Goal: Task Accomplishment & Management: Complete application form

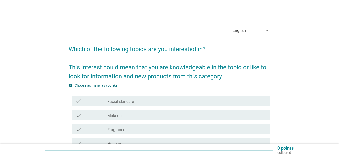
click at [154, 103] on div "check_box_outline_blank Facial skincare" at bounding box center [186, 101] width 159 height 6
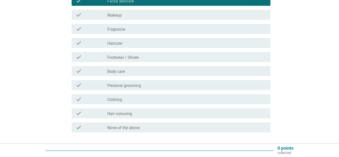
scroll to position [136, 0]
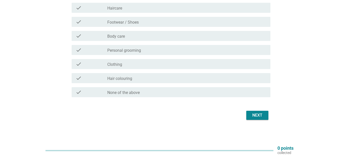
click at [261, 115] on div "Next" at bounding box center [257, 115] width 14 height 6
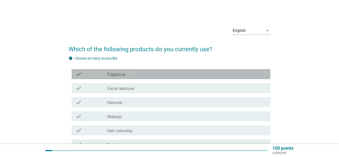
click at [147, 74] on div "check_box_outline_blank Fragrance" at bounding box center [186, 74] width 159 height 6
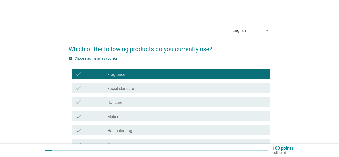
click at [135, 88] on div "check_box_outline_blank Facial skincare" at bounding box center [186, 88] width 159 height 6
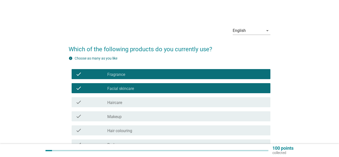
click at [136, 105] on div "check check_box_outline_blank Haircare" at bounding box center [171, 102] width 199 height 10
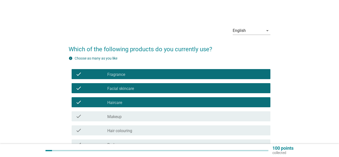
click at [134, 116] on div "check_box_outline_blank Makeup" at bounding box center [186, 116] width 159 height 6
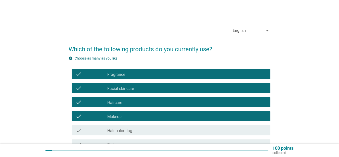
scroll to position [50, 0]
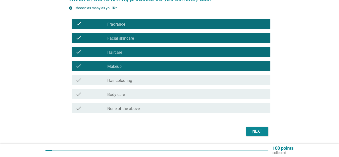
click at [150, 97] on div "check_box_outline_blank Body care" at bounding box center [186, 94] width 159 height 6
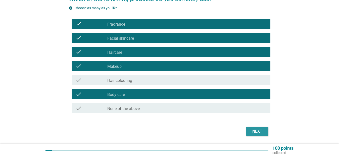
click at [264, 131] on button "Next" at bounding box center [257, 131] width 22 height 9
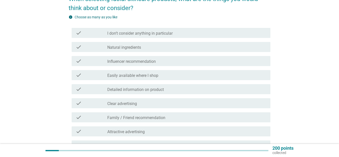
click at [158, 49] on div "check_box_outline_blank Natural ingredients" at bounding box center [186, 47] width 159 height 6
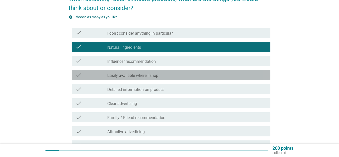
click at [169, 77] on div "check_box_outline_blank Easily available where I shop" at bounding box center [186, 75] width 159 height 6
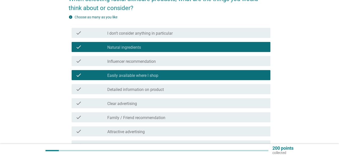
scroll to position [75, 0]
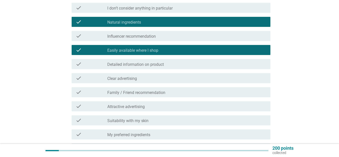
click at [164, 65] on label "Detailed information on product" at bounding box center [135, 64] width 56 height 5
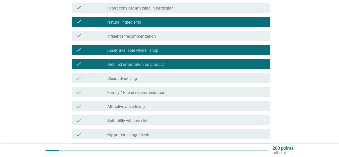
click at [158, 77] on div "check_box_outline_blank Clear advertising" at bounding box center [186, 78] width 159 height 6
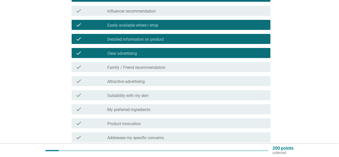
scroll to position [126, 0]
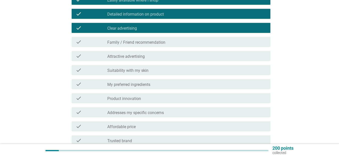
click at [154, 73] on div "check check_box_outline_blank Suitability with my skin" at bounding box center [171, 70] width 199 height 10
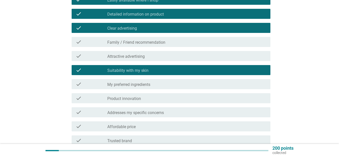
scroll to position [151, 0]
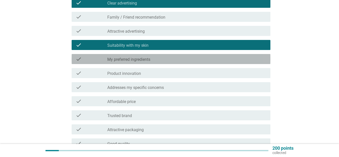
click at [151, 60] on div "check_box_outline_blank My preferred ingredients" at bounding box center [186, 59] width 159 height 6
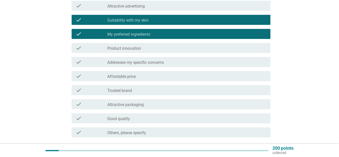
scroll to position [201, 0]
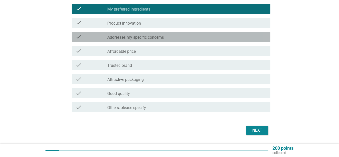
click at [150, 37] on label "Addresses my specific concerns" at bounding box center [135, 37] width 56 height 5
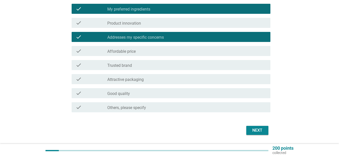
click at [141, 79] on label "Attractive packaging" at bounding box center [125, 79] width 36 height 5
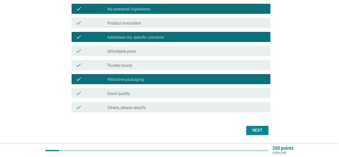
click at [143, 94] on div "check_box_outline_blank Good quality" at bounding box center [186, 93] width 159 height 6
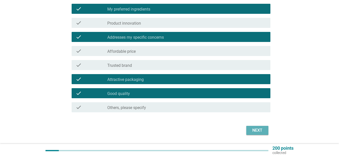
click at [248, 127] on button "Next" at bounding box center [257, 130] width 22 height 9
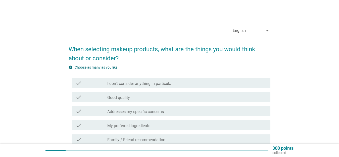
scroll to position [25, 0]
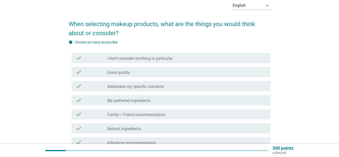
click at [170, 70] on div "check_box_outline_blank Good quality" at bounding box center [186, 72] width 159 height 6
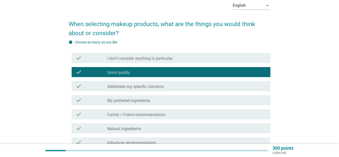
scroll to position [50, 0]
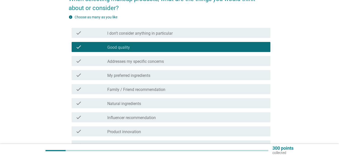
click at [159, 64] on label "Addresses my specific concerns" at bounding box center [135, 61] width 56 height 5
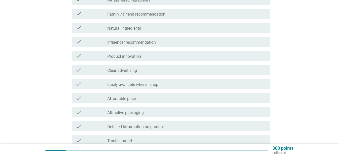
scroll to position [75, 0]
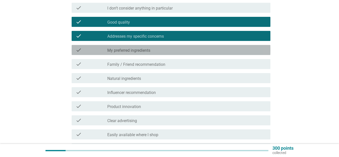
click at [147, 48] on label "My preferred ingredients" at bounding box center [128, 50] width 43 height 5
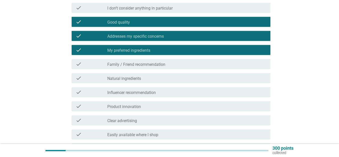
click at [147, 78] on div "check_box_outline_blank Natural ingredients" at bounding box center [186, 78] width 159 height 6
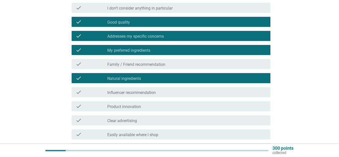
scroll to position [100, 0]
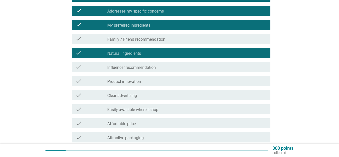
click at [138, 97] on div "check_box_outline_blank Clear advertising" at bounding box center [186, 95] width 159 height 6
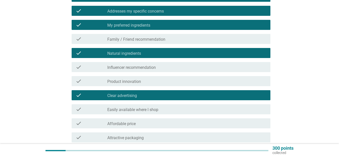
scroll to position [126, 0]
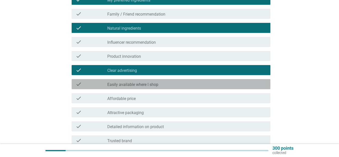
click at [139, 83] on label "Easily available where I shop" at bounding box center [132, 84] width 51 height 5
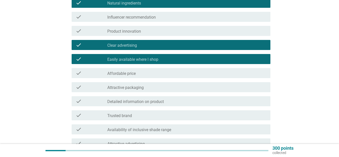
scroll to position [176, 0]
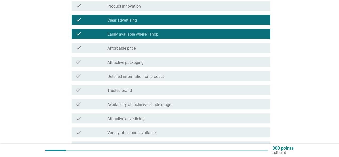
click at [139, 60] on label "Attractive packaging" at bounding box center [125, 62] width 36 height 5
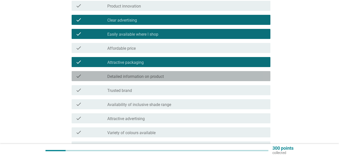
click at [137, 76] on label "Detailed information on product" at bounding box center [135, 76] width 56 height 5
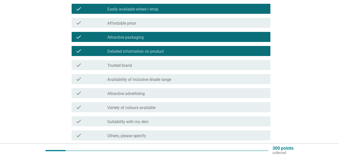
scroll to position [226, 0]
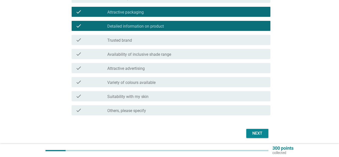
click at [213, 95] on div "check_box_outline_blank Suitability with my skin" at bounding box center [186, 96] width 159 height 6
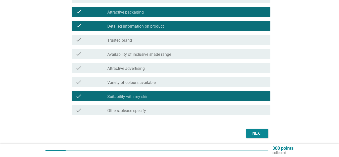
click at [264, 128] on div "Next" at bounding box center [170, 133] width 202 height 12
click at [260, 131] on div "Next" at bounding box center [257, 133] width 14 height 6
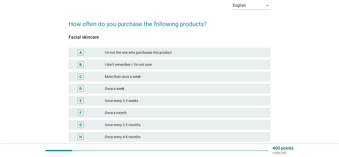
scroll to position [50, 0]
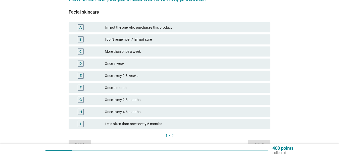
click at [147, 98] on div "Once every 2-3 months" at bounding box center [185, 100] width 161 height 6
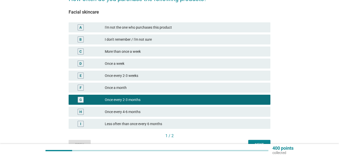
click at [255, 142] on div "Next" at bounding box center [259, 144] width 14 height 5
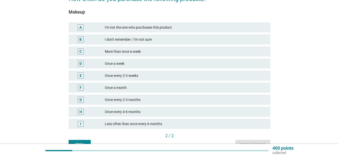
click at [139, 111] on div "Once every 4-6 months" at bounding box center [185, 112] width 161 height 6
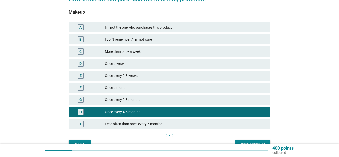
click at [264, 144] on div "400 points collected" at bounding box center [169, 150] width 339 height 13
click at [261, 143] on div "Next question" at bounding box center [252, 144] width 27 height 5
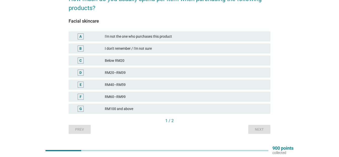
click at [155, 96] on div "RM60–RM99" at bounding box center [185, 97] width 161 height 6
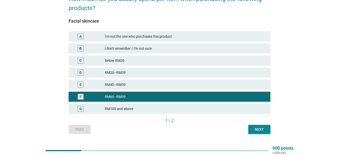
click at [260, 128] on div "Next" at bounding box center [259, 129] width 14 height 5
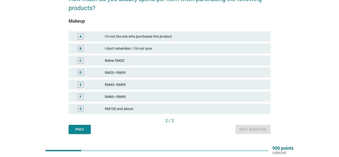
click at [173, 84] on div "RM40–RM59" at bounding box center [185, 85] width 161 height 6
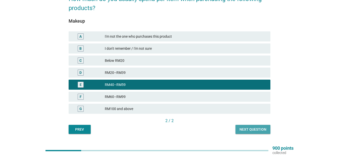
click at [257, 128] on div "Next question" at bounding box center [252, 129] width 27 height 5
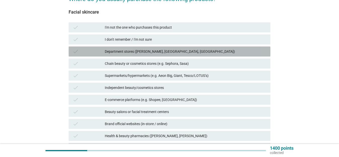
click at [190, 49] on div "Department stores ([PERSON_NAME], [GEOGRAPHIC_DATA], [GEOGRAPHIC_DATA])" at bounding box center [185, 51] width 161 height 6
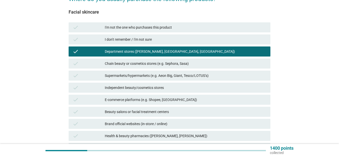
click at [216, 74] on div "Supermarkets/hypermarkets (e.g. Aeon Big, Giant, Tesco/LOTUS’s)" at bounding box center [185, 76] width 161 height 6
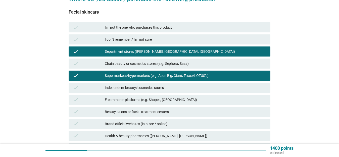
scroll to position [75, 0]
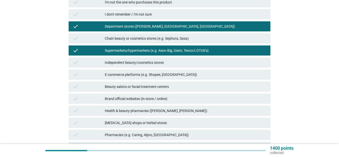
click at [185, 76] on div "E-commerce platforms (e.g. Shopee, [GEOGRAPHIC_DATA])" at bounding box center [185, 75] width 161 height 6
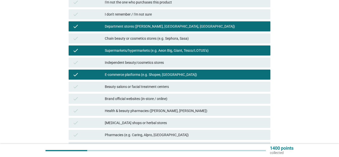
scroll to position [100, 0]
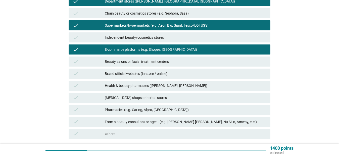
click at [181, 86] on div "Health & beauty pharmacies ([PERSON_NAME], [PERSON_NAME])" at bounding box center [185, 86] width 161 height 6
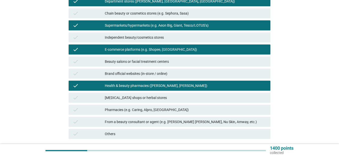
scroll to position [138, 0]
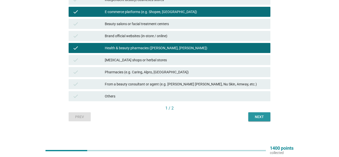
click at [253, 114] on div "Next" at bounding box center [259, 116] width 14 height 5
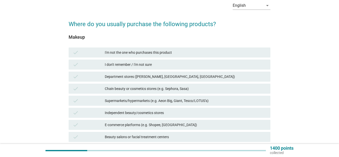
scroll to position [50, 0]
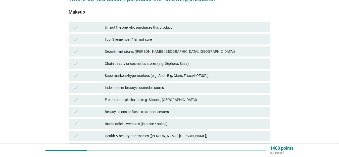
click at [190, 50] on div "Department stores ([PERSON_NAME], [GEOGRAPHIC_DATA], [GEOGRAPHIC_DATA])" at bounding box center [185, 51] width 161 height 6
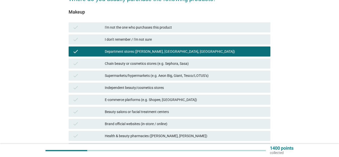
click at [190, 50] on div "Department stores ([PERSON_NAME], [GEOGRAPHIC_DATA], [GEOGRAPHIC_DATA])" at bounding box center [185, 51] width 161 height 6
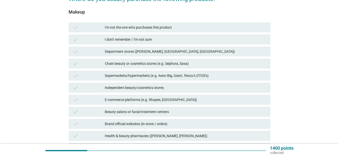
click at [216, 79] on div "check Supermarkets/hypermarkets (e.g. Aeon Big, Giant, Tesco/LOTUS’s)" at bounding box center [170, 76] width 202 height 10
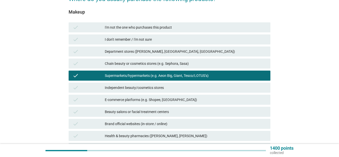
click at [202, 100] on div "E-commerce platforms (e.g. Shopee, [GEOGRAPHIC_DATA])" at bounding box center [185, 100] width 161 height 6
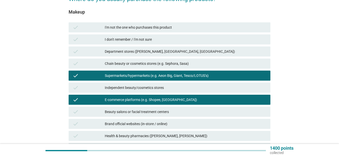
scroll to position [75, 0]
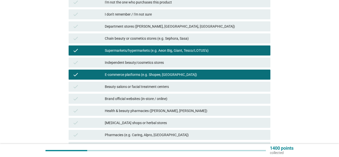
click at [196, 101] on div "Brand official websites (in-store / online)" at bounding box center [185, 99] width 161 height 6
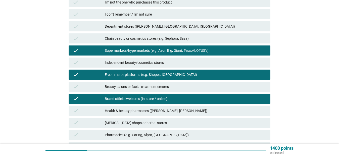
click at [196, 101] on div "Brand official websites (in-store / online)" at bounding box center [185, 99] width 161 height 6
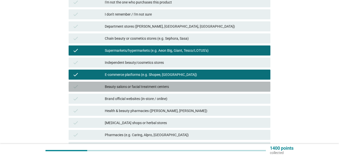
click at [195, 88] on div "Beauty salons or facial treatment centers" at bounding box center [185, 87] width 161 height 6
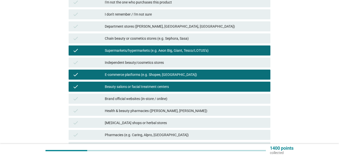
click at [195, 88] on div "Beauty salons or facial treatment centers" at bounding box center [185, 87] width 161 height 6
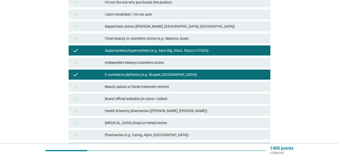
scroll to position [100, 0]
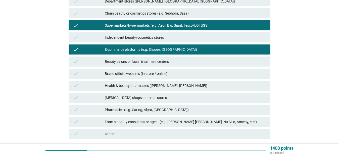
click at [197, 88] on div "Health & beauty pharmacies ([PERSON_NAME], [PERSON_NAME])" at bounding box center [185, 86] width 161 height 6
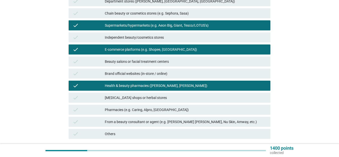
scroll to position [126, 0]
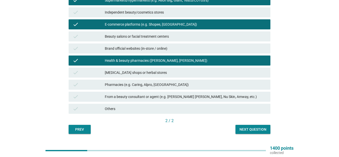
click at [252, 129] on div "Next question" at bounding box center [252, 129] width 27 height 5
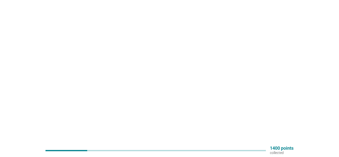
scroll to position [0, 0]
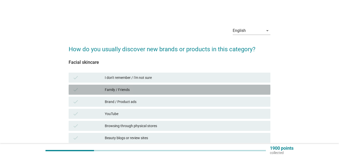
click at [163, 92] on div "Family / Friends" at bounding box center [185, 90] width 161 height 6
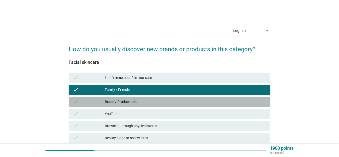
click at [167, 101] on div "Brand / Product ads" at bounding box center [185, 102] width 161 height 6
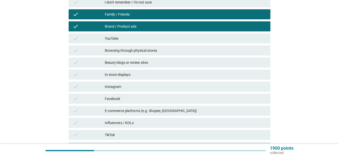
scroll to position [100, 0]
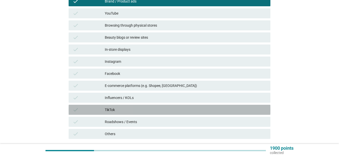
click at [171, 110] on div "TikTok" at bounding box center [185, 110] width 161 height 6
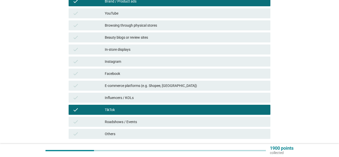
scroll to position [126, 0]
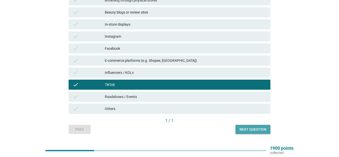
click at [265, 132] on button "Next question" at bounding box center [252, 129] width 35 height 9
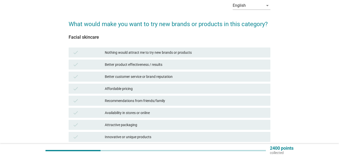
scroll to position [50, 0]
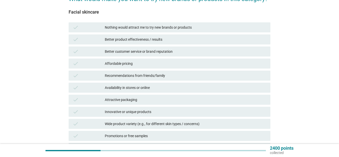
click at [151, 64] on div "Affordable pricing" at bounding box center [185, 63] width 161 height 6
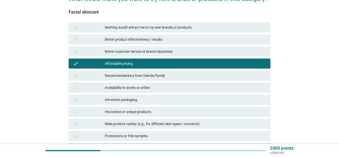
click at [162, 89] on div "Availability in stores or online" at bounding box center [185, 88] width 161 height 6
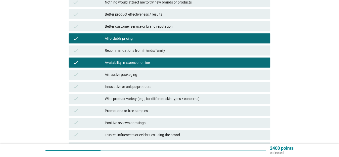
scroll to position [100, 0]
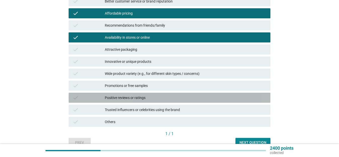
click at [184, 95] on div "Positive reviews or ratings" at bounding box center [185, 98] width 161 height 6
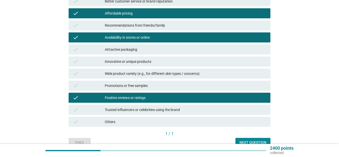
scroll to position [126, 0]
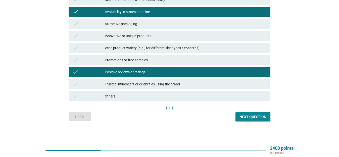
click at [192, 61] on div "Promotions or free samples" at bounding box center [185, 60] width 161 height 6
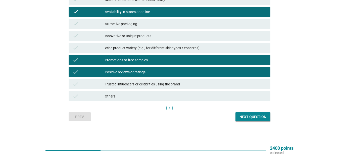
click at [245, 112] on button "Next question" at bounding box center [252, 116] width 35 height 9
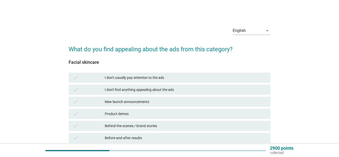
scroll to position [50, 0]
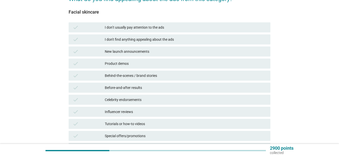
click at [148, 62] on div "Product demos" at bounding box center [185, 63] width 161 height 6
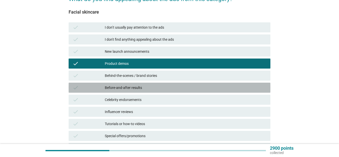
click at [160, 87] on div "Before-and-after results" at bounding box center [185, 88] width 161 height 6
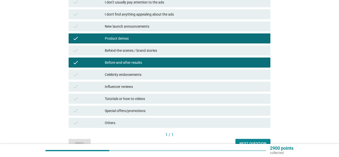
scroll to position [100, 0]
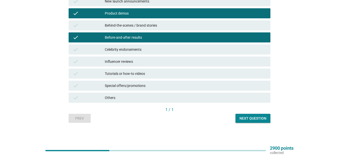
click at [249, 114] on button "Next question" at bounding box center [252, 118] width 35 height 9
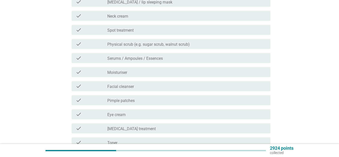
scroll to position [0, 0]
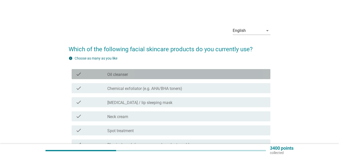
click at [164, 73] on div "check_box_outline_blank Oil cleanser" at bounding box center [186, 74] width 159 height 6
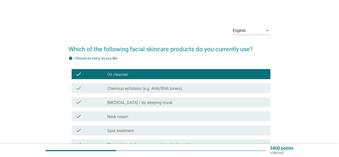
click at [182, 90] on div "check_box_outline_blank Chemical exfoliator (e.g. AHA/BHA toners)" at bounding box center [186, 88] width 159 height 6
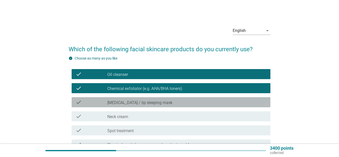
click at [178, 100] on div "check_box_outline_blank [MEDICAL_DATA] / lip sleeping mask" at bounding box center [186, 102] width 159 height 6
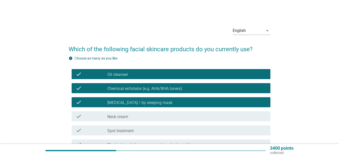
scroll to position [50, 0]
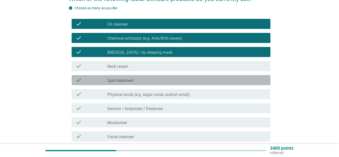
click at [152, 83] on div "check check_box_outline_blank Spot treatment" at bounding box center [171, 80] width 199 height 10
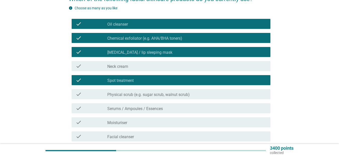
click at [168, 94] on label "Physical scrub (e.g. sugar scrub, walnut scrub)" at bounding box center [148, 94] width 82 height 5
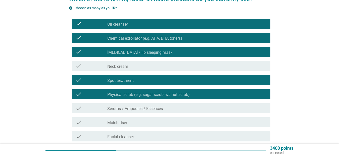
scroll to position [100, 0]
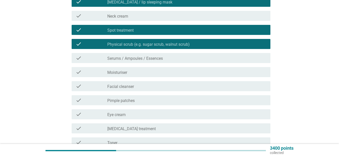
click at [166, 56] on div "check_box_outline_blank Serums / Ampoules / Essences" at bounding box center [186, 58] width 159 height 6
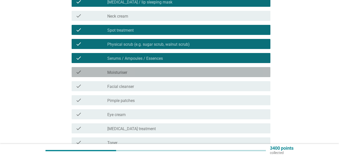
click at [160, 74] on div "check_box_outline_blank Moisturiser" at bounding box center [186, 72] width 159 height 6
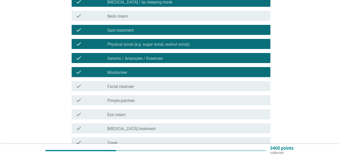
click at [160, 87] on div "check_box_outline_blank Facial cleanser" at bounding box center [186, 86] width 159 height 6
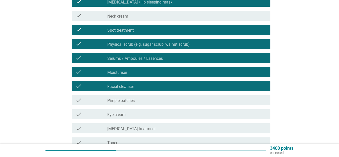
click at [162, 100] on div "check_box_outline_blank Pimple patches" at bounding box center [186, 100] width 159 height 6
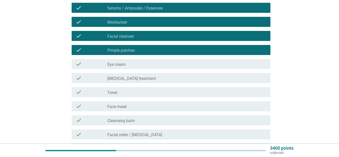
scroll to position [176, 0]
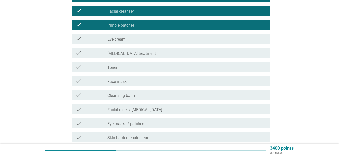
click at [145, 82] on div "check_box_outline_blank Face mask" at bounding box center [186, 81] width 159 height 6
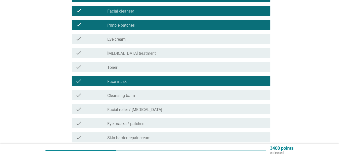
click at [150, 95] on div "check_box_outline_blank Cleansing balm" at bounding box center [186, 95] width 159 height 6
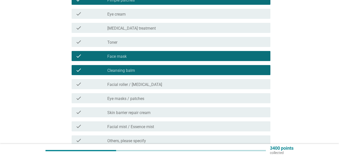
scroll to position [226, 0]
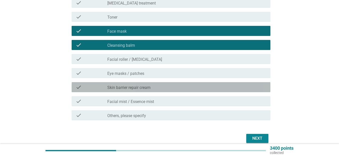
click at [168, 87] on div "check_box_outline_blank Skin barrier repair cream" at bounding box center [186, 87] width 159 height 6
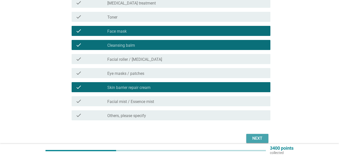
click at [258, 139] on div "Next" at bounding box center [257, 138] width 14 height 6
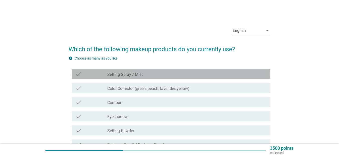
click at [147, 73] on div "check_box_outline_blank Setting Spray / Mist" at bounding box center [186, 74] width 159 height 6
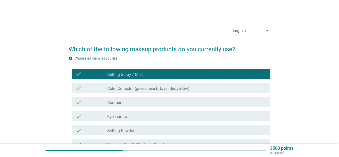
scroll to position [25, 0]
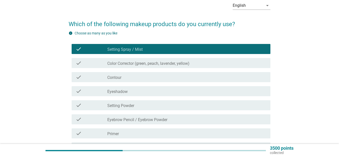
click at [154, 92] on div "check_box_outline_blank Eyeshadow" at bounding box center [186, 91] width 159 height 6
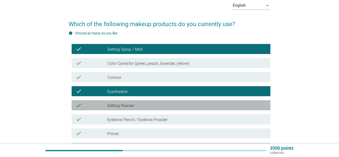
click at [156, 105] on div "check_box_outline_blank Setting Powder" at bounding box center [186, 105] width 159 height 6
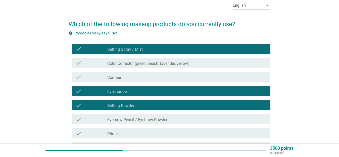
click at [161, 119] on label "Eyebrow Pencil / Eyebrow Powder" at bounding box center [137, 119] width 60 height 5
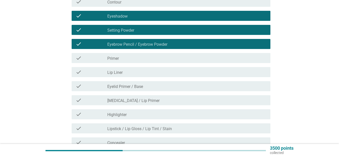
scroll to position [126, 0]
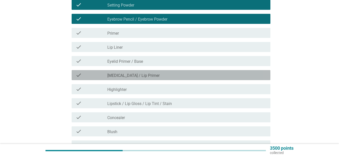
click at [138, 75] on label "[MEDICAL_DATA] / Lip Primer" at bounding box center [133, 75] width 52 height 5
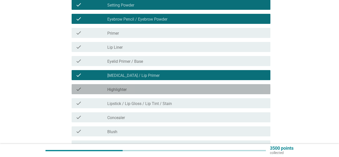
click at [147, 90] on div "check_box_outline_blank Highlighter" at bounding box center [186, 89] width 159 height 6
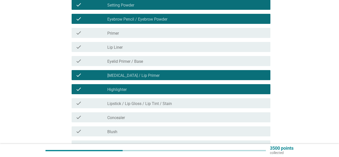
click at [143, 98] on div "check check_box_outline_blank Lipstick / Lip Gloss / Lip Tint / Stain" at bounding box center [170, 103] width 202 height 14
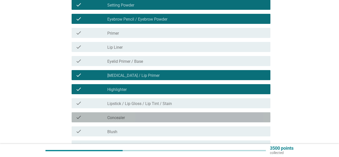
click at [144, 119] on div "check_box_outline_blank Concealer" at bounding box center [186, 117] width 159 height 6
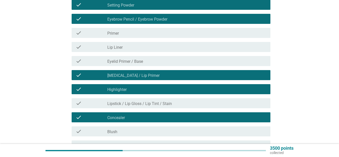
click at [143, 128] on div "check check_box_outline_blank Blush" at bounding box center [171, 131] width 199 height 10
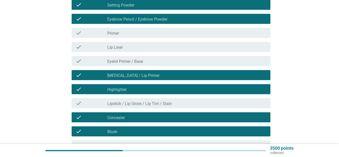
click at [147, 104] on label "Lipstick / Lip Gloss / Lip Tint / Stain" at bounding box center [139, 103] width 65 height 5
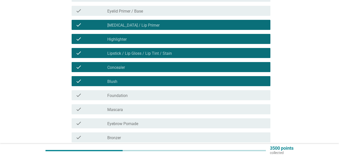
scroll to position [201, 0]
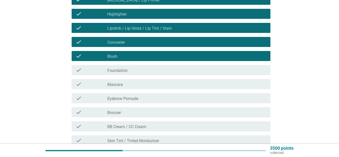
click at [147, 70] on div "check_box_outline_blank Foundation" at bounding box center [186, 70] width 159 height 6
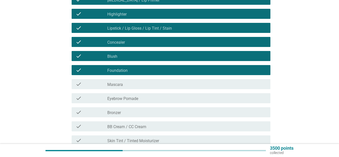
click at [145, 85] on div "check_box_outline_blank Mascara" at bounding box center [186, 84] width 159 height 6
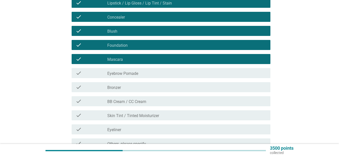
scroll to position [276, 0]
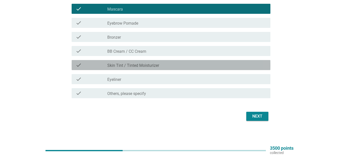
click at [172, 65] on div "check_box_outline_blank Skin Tint / Tinted Moisturizer" at bounding box center [186, 65] width 159 height 6
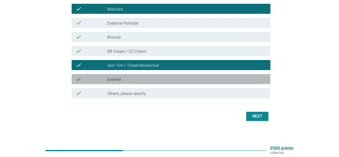
click at [216, 81] on div "check_box_outline_blank Eyeliner" at bounding box center [186, 79] width 159 height 6
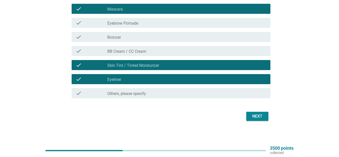
click at [249, 116] on button "Next" at bounding box center [257, 116] width 22 height 9
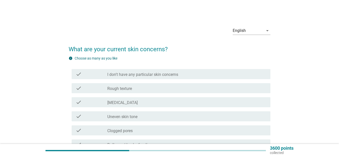
scroll to position [50, 0]
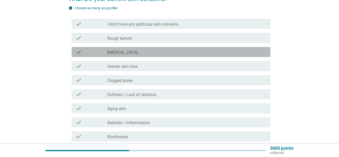
click at [148, 50] on div "check_box_outline_blank [MEDICAL_DATA]" at bounding box center [186, 52] width 159 height 6
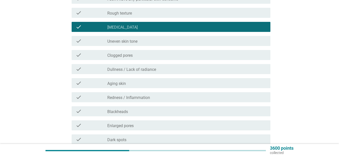
scroll to position [100, 0]
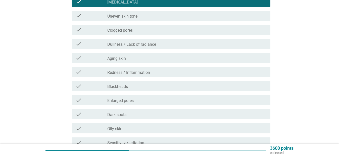
click at [140, 115] on div "check_box_outline_blank Dark spots" at bounding box center [186, 114] width 159 height 6
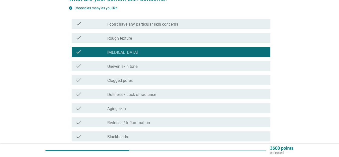
scroll to position [176, 0]
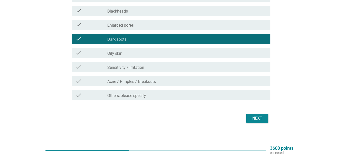
click at [262, 122] on button "Next" at bounding box center [257, 118] width 22 height 9
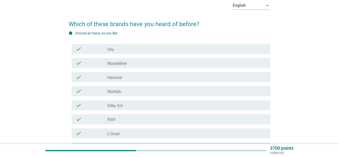
scroll to position [50, 0]
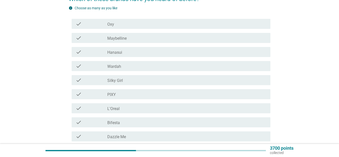
click at [135, 28] on div "check check_box_outline_blank Oxy" at bounding box center [171, 24] width 199 height 10
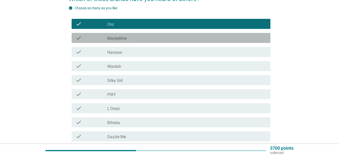
click at [135, 37] on div "check_box_outline_blank Maybelline" at bounding box center [186, 38] width 159 height 6
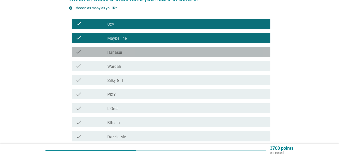
click at [134, 49] on div "check_box_outline_blank Hanasui" at bounding box center [186, 52] width 159 height 6
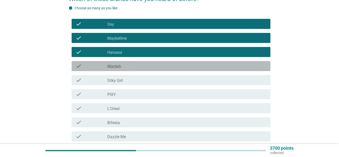
click at [132, 63] on div "check check_box_outline_blank Wardah" at bounding box center [171, 66] width 199 height 10
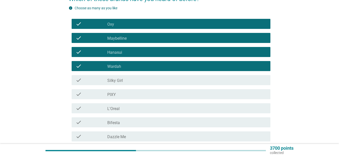
click at [129, 77] on div "check_box_outline_blank Silky Girl" at bounding box center [186, 80] width 159 height 6
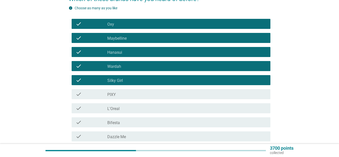
click at [128, 95] on div "check_box_outline_blank PIXY" at bounding box center [186, 94] width 159 height 6
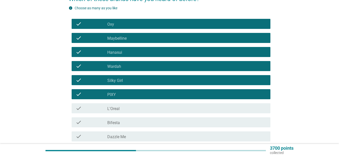
click at [124, 110] on div "check_box_outline_blank L'Oreal" at bounding box center [186, 108] width 159 height 6
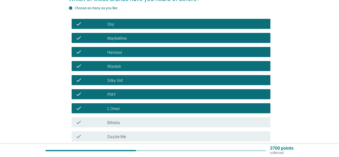
click at [124, 123] on div "check_box_outline_blank Bifesta" at bounding box center [186, 122] width 159 height 6
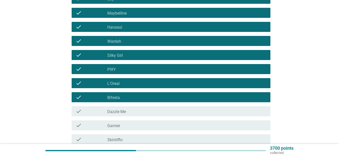
scroll to position [100, 0]
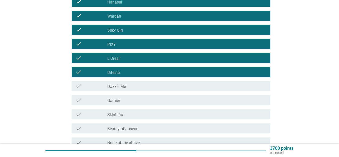
click at [128, 86] on div "check_box_outline_blank Dazzle Me" at bounding box center [186, 86] width 159 height 6
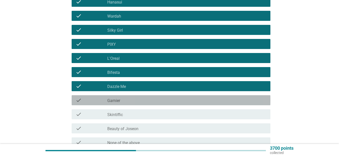
drag, startPoint x: 127, startPoint y: 99, endPoint x: 125, endPoint y: 115, distance: 15.8
click at [127, 100] on div "check_box_outline_blank Garnier" at bounding box center [186, 100] width 159 height 6
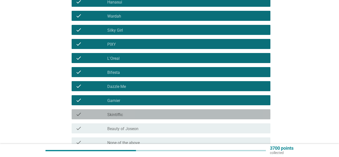
click at [124, 115] on div "check_box_outline_blank Skintiffic" at bounding box center [186, 114] width 159 height 6
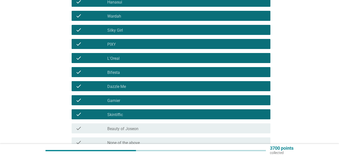
click at [129, 126] on div "check_box_outline_blank Beauty of Joseon" at bounding box center [186, 128] width 159 height 6
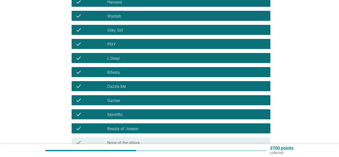
scroll to position [151, 0]
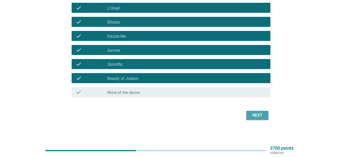
click at [264, 111] on button "Next" at bounding box center [257, 115] width 22 height 9
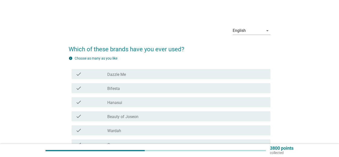
scroll to position [25, 0]
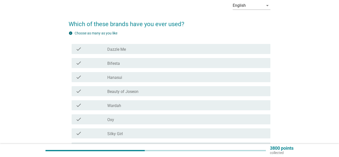
click at [139, 64] on div "check_box_outline_blank Bifesta" at bounding box center [186, 63] width 159 height 6
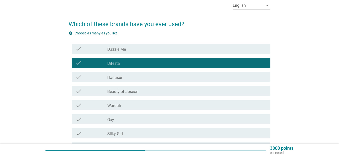
scroll to position [50, 0]
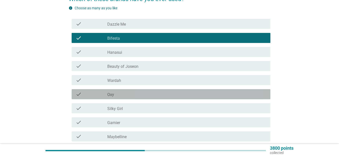
click at [133, 94] on div "check_box_outline_blank Oxy" at bounding box center [186, 94] width 159 height 6
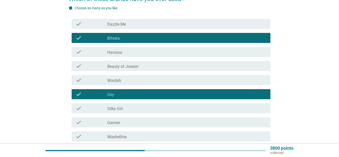
click at [136, 79] on div "check_box_outline_blank Wardah" at bounding box center [186, 80] width 159 height 6
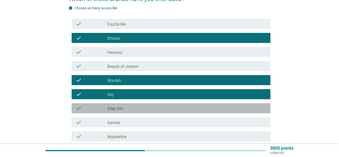
click at [142, 109] on div "check_box_outline_blank Silky Girl" at bounding box center [186, 108] width 159 height 6
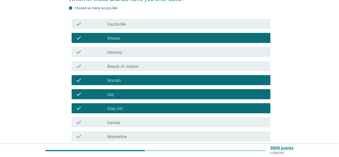
scroll to position [100, 0]
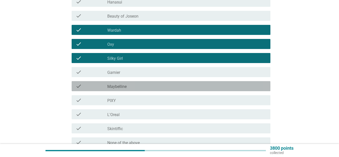
click at [145, 85] on div "check_box_outline_blank Maybelline" at bounding box center [186, 86] width 159 height 6
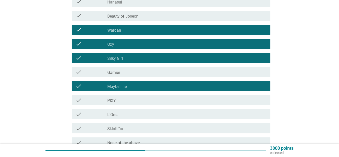
scroll to position [126, 0]
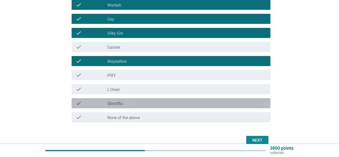
click at [146, 104] on div "check_box_outline_blank Skintiffic" at bounding box center [186, 103] width 159 height 6
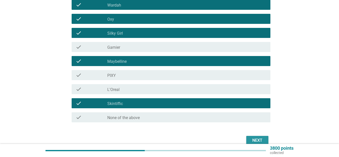
click at [258, 139] on div "Next" at bounding box center [257, 140] width 14 height 6
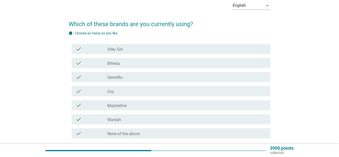
scroll to position [50, 0]
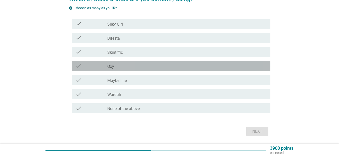
click at [120, 63] on div "check_box Oxy" at bounding box center [186, 66] width 159 height 6
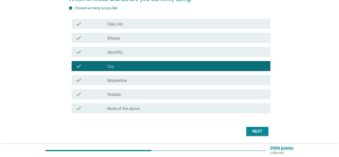
click at [185, 79] on div "check_box Maybelline" at bounding box center [186, 80] width 159 height 6
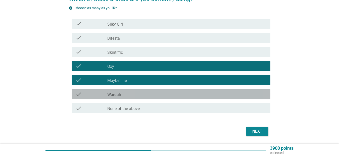
click at [216, 95] on div "check_box Wardah" at bounding box center [186, 94] width 159 height 6
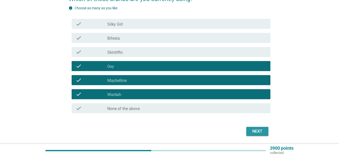
click at [255, 130] on div "Next" at bounding box center [257, 131] width 14 height 6
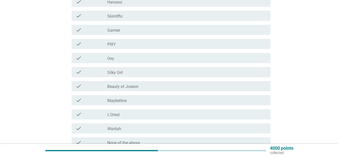
scroll to position [126, 0]
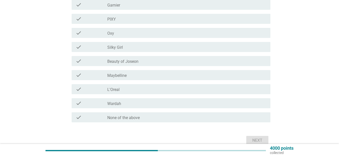
click at [136, 89] on div "check_box_outline_blank L'Oreal" at bounding box center [186, 89] width 159 height 6
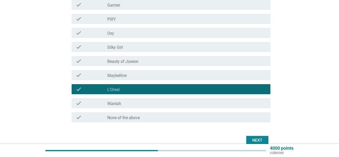
scroll to position [0, 0]
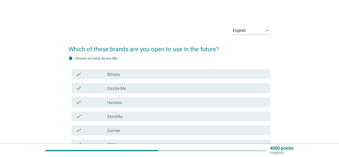
click at [133, 74] on div "check_box Bifesta" at bounding box center [186, 74] width 159 height 6
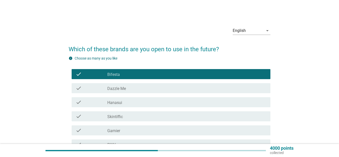
click at [130, 115] on div "check_box Skintiffic" at bounding box center [186, 116] width 159 height 6
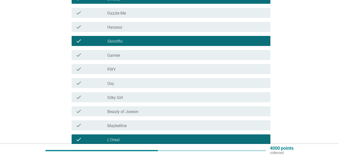
scroll to position [151, 0]
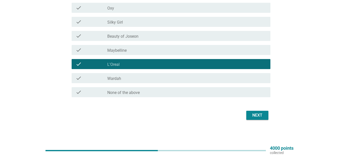
click at [258, 117] on div "Next" at bounding box center [257, 115] width 14 height 6
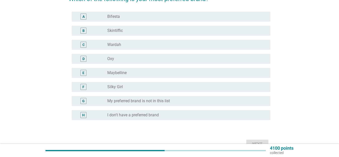
scroll to position [75, 0]
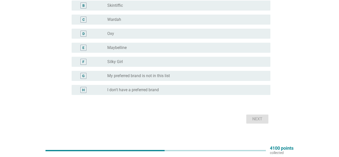
click at [158, 78] on label "My preferred brand is not in this list" at bounding box center [138, 75] width 63 height 5
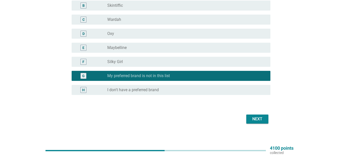
click at [257, 120] on div "Next" at bounding box center [257, 119] width 14 height 6
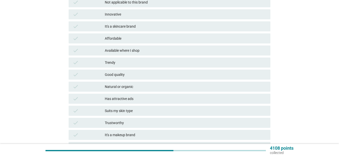
scroll to position [0, 0]
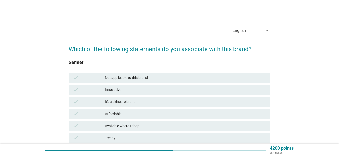
click at [146, 79] on div "Not applicable to this brand" at bounding box center [185, 78] width 161 height 6
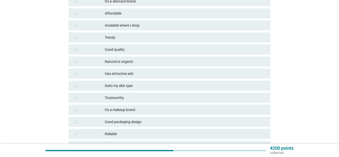
scroll to position [75, 0]
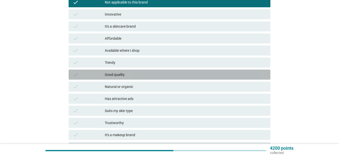
click at [134, 77] on div "Good quality" at bounding box center [185, 75] width 161 height 6
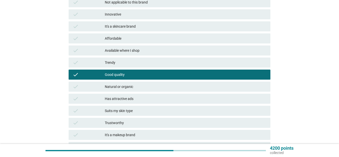
click at [175, 77] on div "Good quality" at bounding box center [185, 75] width 161 height 6
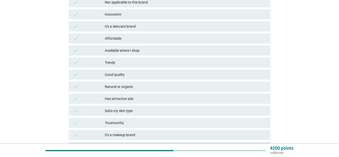
click at [146, 71] on div "check Good quality" at bounding box center [170, 75] width 202 height 10
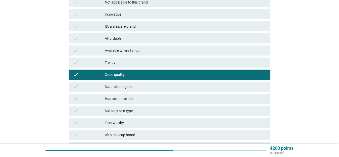
click at [189, 53] on div "Available where I shop" at bounding box center [185, 50] width 161 height 6
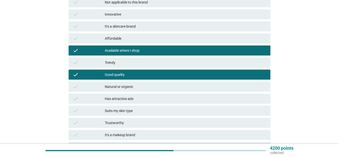
scroll to position [162, 0]
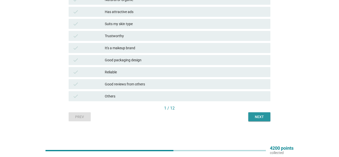
click at [262, 114] on div "Next" at bounding box center [259, 116] width 14 height 5
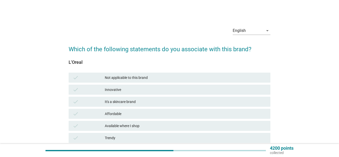
scroll to position [50, 0]
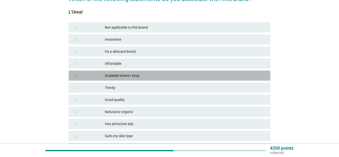
click at [156, 77] on div "Available where I shop" at bounding box center [185, 76] width 161 height 6
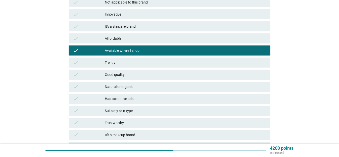
scroll to position [100, 0]
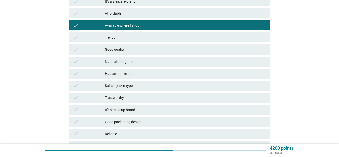
click at [147, 47] on div "Good quality" at bounding box center [185, 49] width 161 height 6
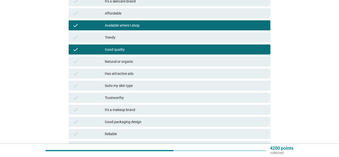
scroll to position [151, 0]
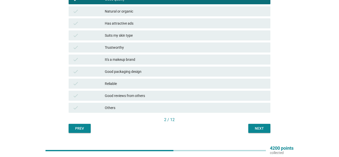
click at [257, 131] on button "Next" at bounding box center [259, 128] width 22 height 9
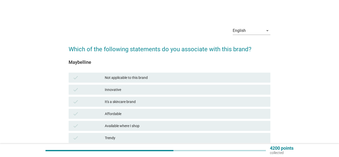
scroll to position [50, 0]
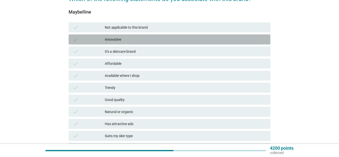
click at [145, 39] on div "Innovative" at bounding box center [185, 39] width 161 height 6
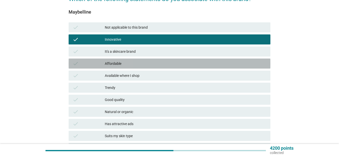
click at [133, 67] on div "check Affordable" at bounding box center [170, 63] width 202 height 10
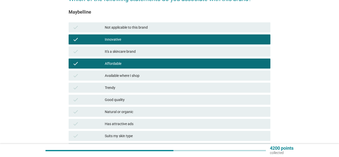
click at [135, 85] on div "Trendy" at bounding box center [185, 88] width 161 height 6
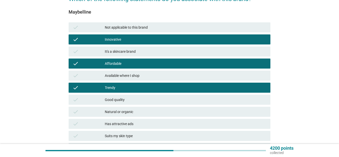
click at [136, 97] on div "Good quality" at bounding box center [185, 100] width 161 height 6
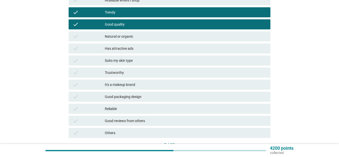
scroll to position [151, 0]
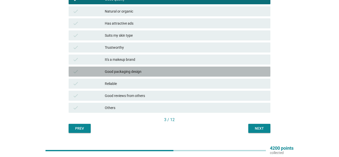
click at [141, 70] on div "Good packaging design" at bounding box center [185, 72] width 161 height 6
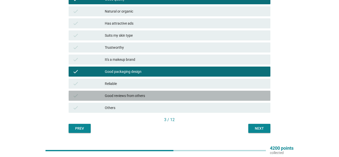
click at [169, 99] on div "check Good reviews from others" at bounding box center [170, 96] width 202 height 10
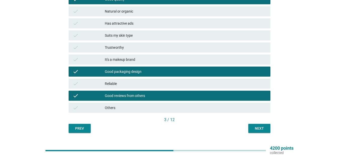
click at [171, 59] on div "It's a makeup brand" at bounding box center [185, 59] width 161 height 6
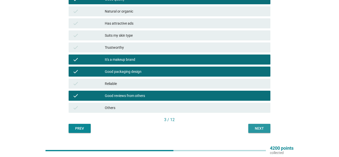
click at [259, 126] on div "Next" at bounding box center [259, 128] width 14 height 5
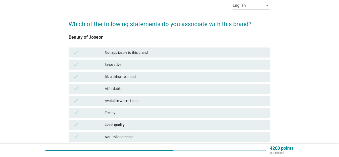
scroll to position [50, 0]
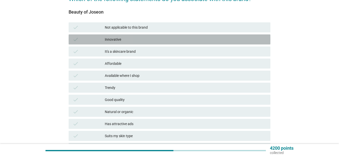
click at [127, 36] on div "Innovative" at bounding box center [185, 39] width 161 height 6
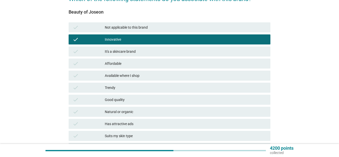
click at [132, 49] on div "It's a skincare brand" at bounding box center [185, 51] width 161 height 6
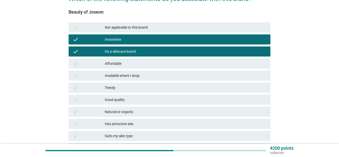
click at [142, 65] on div "Affordable" at bounding box center [185, 63] width 161 height 6
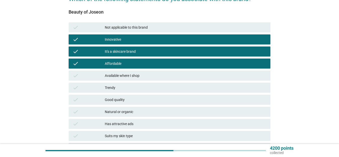
click at [140, 78] on div "Available where I shop" at bounding box center [185, 76] width 161 height 6
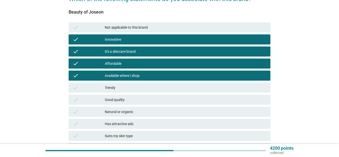
scroll to position [75, 0]
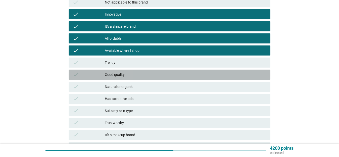
click at [131, 74] on div "Good quality" at bounding box center [185, 75] width 161 height 6
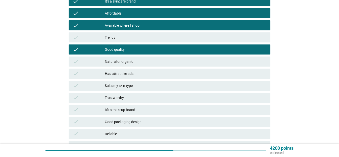
scroll to position [151, 0]
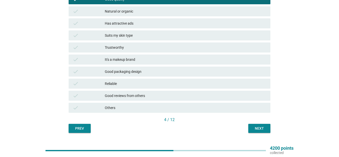
click at [129, 96] on div "Good reviews from others" at bounding box center [185, 96] width 161 height 6
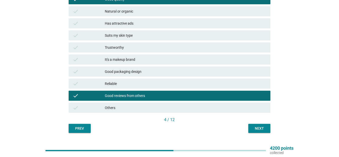
click at [130, 86] on div "Reliable" at bounding box center [185, 84] width 161 height 6
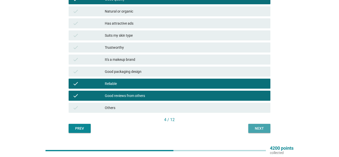
click at [252, 129] on div "Next" at bounding box center [259, 128] width 14 height 5
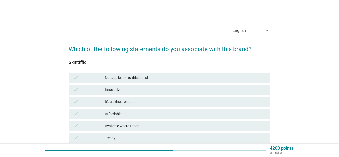
scroll to position [25, 0]
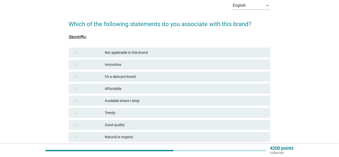
click at [135, 64] on div "Innovative" at bounding box center [185, 64] width 161 height 6
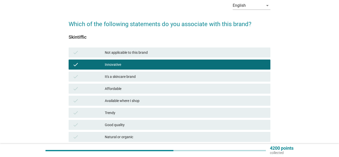
scroll to position [50, 0]
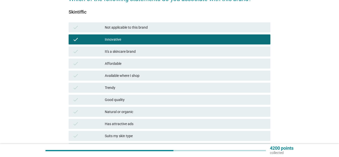
click at [136, 65] on div "Affordable" at bounding box center [185, 63] width 161 height 6
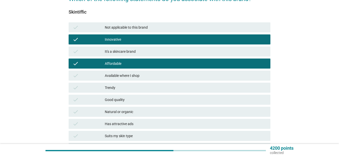
click at [142, 76] on div "Available where I shop" at bounding box center [185, 76] width 161 height 6
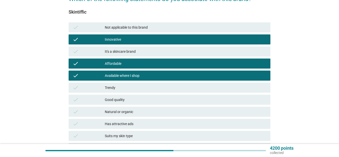
click at [140, 88] on div "Trendy" at bounding box center [185, 88] width 161 height 6
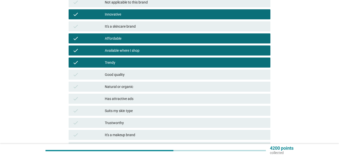
scroll to position [100, 0]
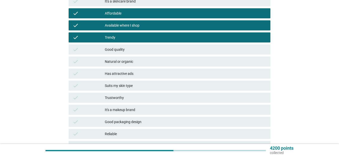
click at [130, 75] on div "Has attractive ads" at bounding box center [185, 74] width 161 height 6
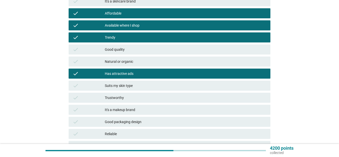
scroll to position [126, 0]
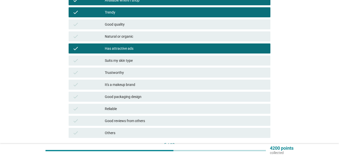
click at [132, 85] on div "It's a makeup brand" at bounding box center [185, 85] width 161 height 6
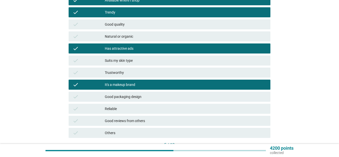
scroll to position [151, 0]
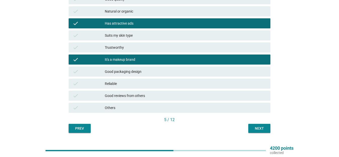
click at [140, 93] on div "Good reviews from others" at bounding box center [185, 96] width 161 height 6
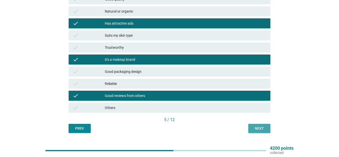
click at [259, 131] on button "Next" at bounding box center [259, 128] width 22 height 9
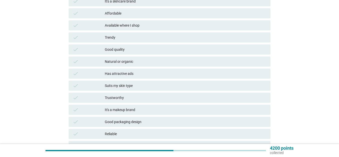
scroll to position [75, 0]
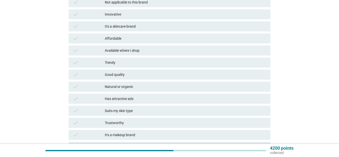
click at [140, 26] on div "It's a skincare brand" at bounding box center [185, 26] width 161 height 6
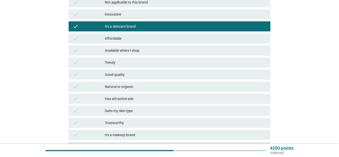
click at [141, 51] on div "Available where I shop" at bounding box center [185, 50] width 161 height 6
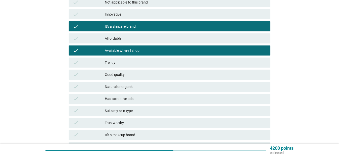
click at [142, 35] on div "check Affordable" at bounding box center [170, 38] width 202 height 10
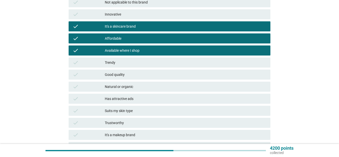
click at [140, 73] on div "Good quality" at bounding box center [185, 75] width 161 height 6
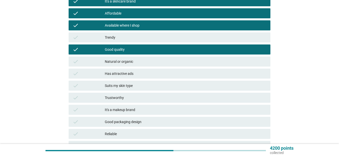
scroll to position [126, 0]
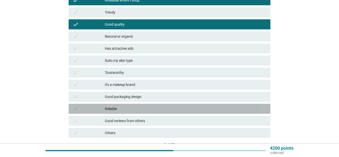
click at [149, 109] on div "Reliable" at bounding box center [185, 109] width 161 height 6
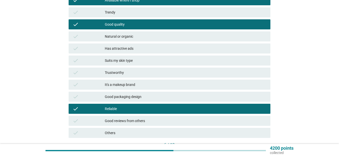
click at [150, 116] on div "check Good reviews from others" at bounding box center [170, 121] width 202 height 10
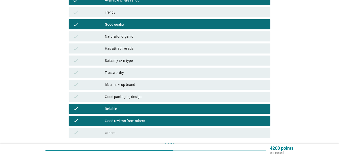
scroll to position [162, 0]
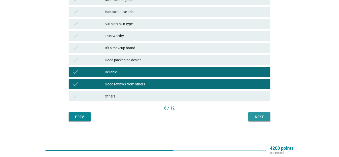
drag, startPoint x: 262, startPoint y: 118, endPoint x: 256, endPoint y: 115, distance: 6.9
click at [262, 117] on div "Next" at bounding box center [259, 116] width 14 height 5
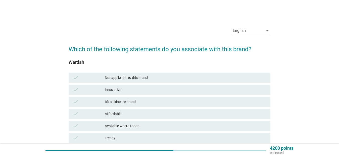
click at [126, 91] on div "Innovative" at bounding box center [185, 90] width 161 height 6
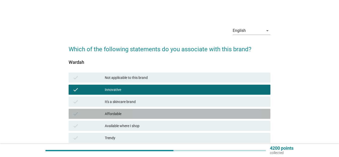
click at [132, 115] on div "Affordable" at bounding box center [185, 114] width 161 height 6
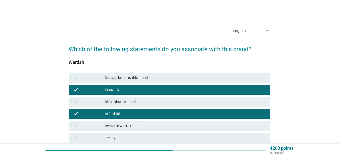
scroll to position [25, 0]
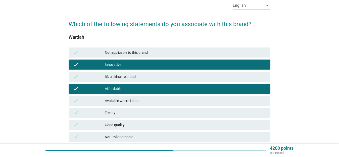
click at [135, 100] on div "Available where I shop" at bounding box center [185, 101] width 161 height 6
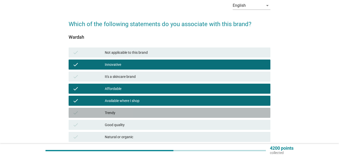
click at [134, 113] on div "Trendy" at bounding box center [185, 113] width 161 height 6
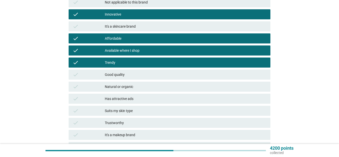
scroll to position [100, 0]
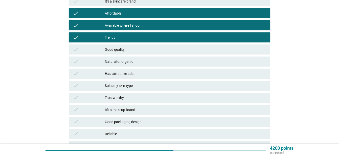
click at [145, 48] on div "Good quality" at bounding box center [185, 49] width 161 height 6
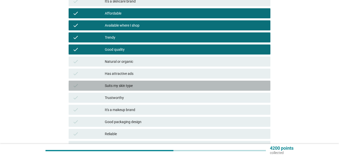
click at [141, 86] on div "Suits my skin type" at bounding box center [185, 86] width 161 height 6
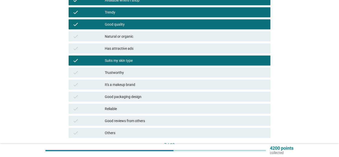
scroll to position [151, 0]
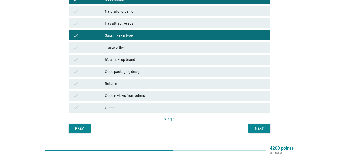
click at [151, 74] on div "Good packaging design" at bounding box center [185, 72] width 161 height 6
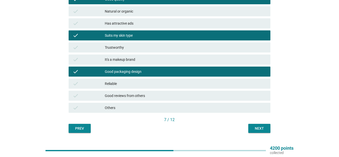
click at [150, 100] on div "check Good reviews from others" at bounding box center [170, 96] width 202 height 10
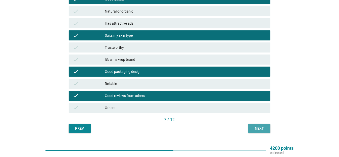
click at [265, 131] on button "Next" at bounding box center [259, 128] width 22 height 9
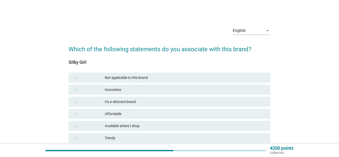
scroll to position [25, 0]
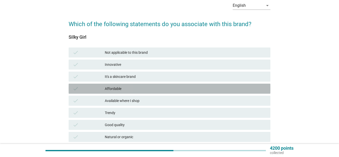
click at [143, 90] on div "Affordable" at bounding box center [185, 89] width 161 height 6
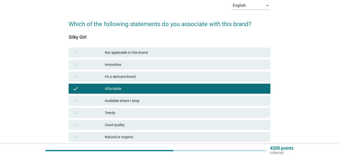
click at [143, 100] on div "Available where I shop" at bounding box center [185, 101] width 161 height 6
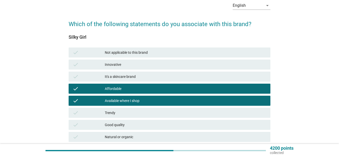
click at [144, 113] on div "Trendy" at bounding box center [185, 113] width 161 height 6
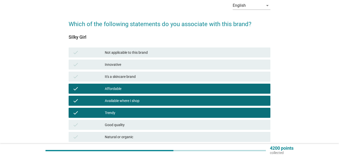
scroll to position [75, 0]
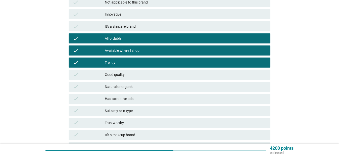
click at [152, 73] on div "Good quality" at bounding box center [185, 75] width 161 height 6
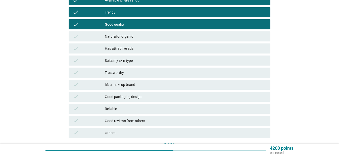
scroll to position [151, 0]
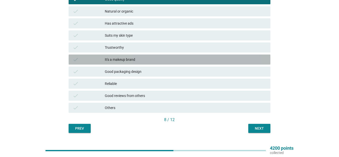
click at [156, 59] on div "It's a makeup brand" at bounding box center [185, 59] width 161 height 6
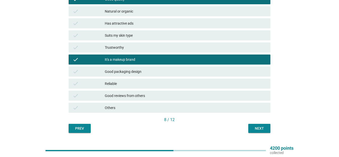
click at [177, 74] on div "Good packaging design" at bounding box center [185, 72] width 161 height 6
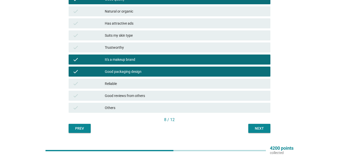
click at [175, 86] on div "Reliable" at bounding box center [185, 84] width 161 height 6
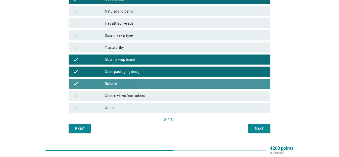
click at [175, 97] on div "Good reviews from others" at bounding box center [185, 96] width 161 height 6
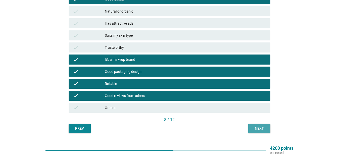
click at [257, 127] on div "Next" at bounding box center [259, 128] width 14 height 5
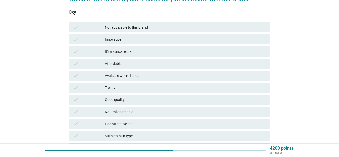
scroll to position [100, 0]
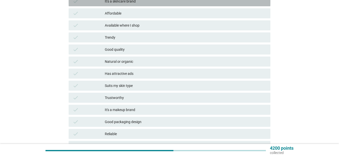
click at [154, 2] on div "It's a skincare brand" at bounding box center [185, 1] width 161 height 6
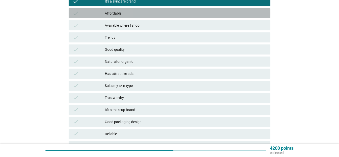
click at [154, 14] on div "Affordable" at bounding box center [185, 13] width 161 height 6
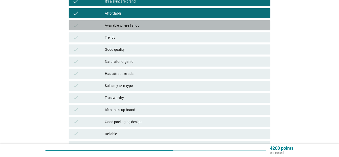
click at [150, 28] on div "check Available where I shop" at bounding box center [170, 25] width 202 height 10
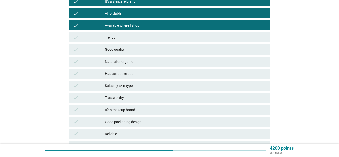
scroll to position [126, 0]
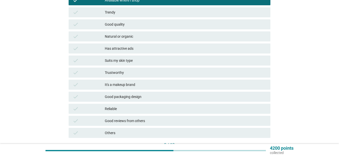
click at [143, 58] on div "Suits my skin type" at bounding box center [185, 60] width 161 height 6
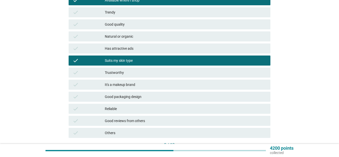
scroll to position [162, 0]
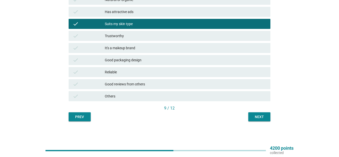
click at [264, 116] on div "Next" at bounding box center [259, 116] width 14 height 5
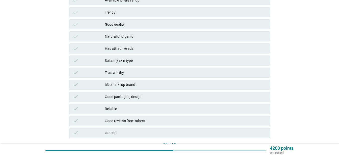
scroll to position [151, 0]
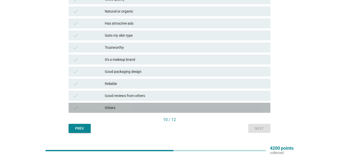
click at [137, 110] on div "Others" at bounding box center [185, 108] width 161 height 6
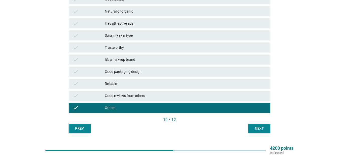
click at [265, 129] on div "Next" at bounding box center [259, 128] width 14 height 5
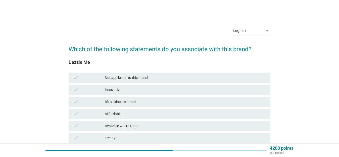
scroll to position [25, 0]
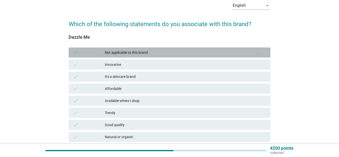
click at [139, 50] on div "Not applicable to this brand" at bounding box center [185, 52] width 161 height 6
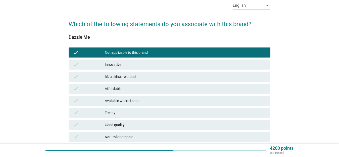
scroll to position [162, 0]
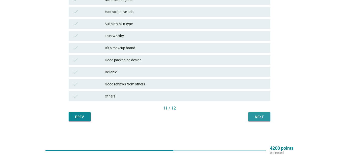
drag, startPoint x: 270, startPoint y: 118, endPoint x: 267, endPoint y: 116, distance: 2.8
click at [270, 118] on button "Next" at bounding box center [259, 116] width 22 height 9
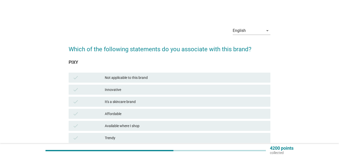
click at [189, 74] on div "check Not applicable to this brand" at bounding box center [170, 78] width 202 height 10
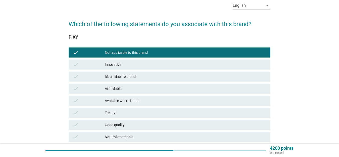
scroll to position [151, 0]
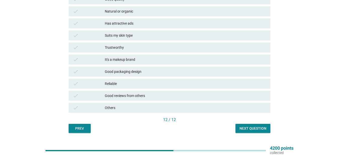
click at [257, 132] on button "Next question" at bounding box center [252, 128] width 35 height 9
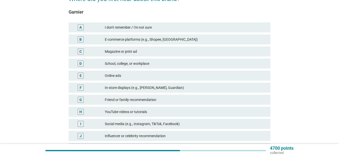
scroll to position [25, 0]
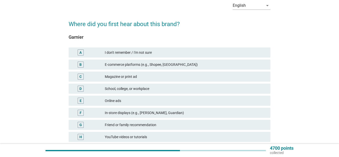
click at [177, 52] on div "I don't remember / I'm not sure" at bounding box center [185, 52] width 161 height 6
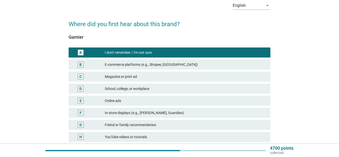
scroll to position [114, 0]
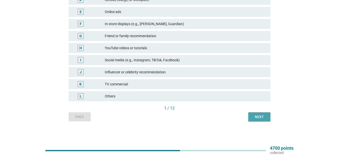
click at [258, 121] on button "Next" at bounding box center [259, 116] width 22 height 9
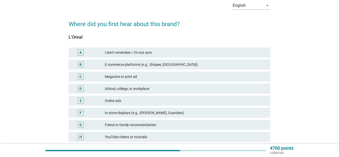
scroll to position [50, 0]
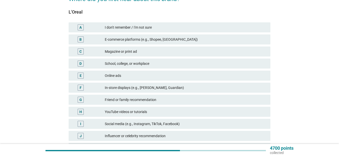
click at [167, 88] on div "In-store displays (e.g., [PERSON_NAME], Guardian)" at bounding box center [185, 88] width 161 height 6
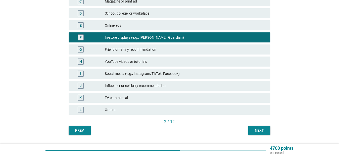
scroll to position [114, 0]
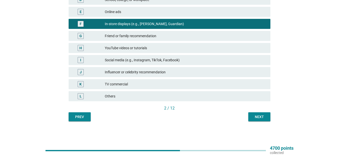
click at [264, 119] on div "Next" at bounding box center [259, 116] width 14 height 5
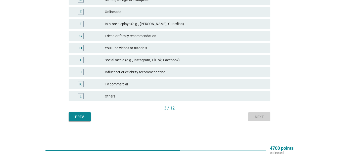
scroll to position [0, 0]
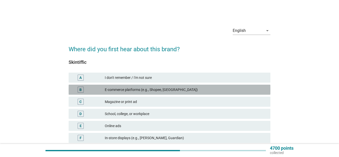
click at [179, 91] on div "E-commerce platforms (e.g., Shopee, [GEOGRAPHIC_DATA])" at bounding box center [185, 90] width 161 height 6
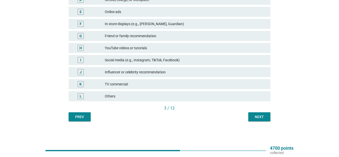
scroll to position [89, 0]
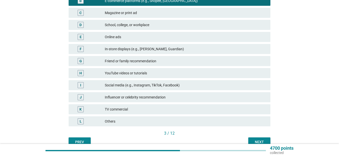
click at [131, 38] on div "Online ads" at bounding box center [185, 37] width 161 height 6
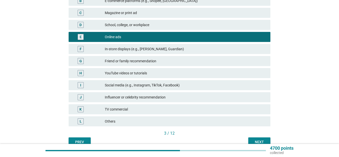
click at [258, 141] on div "Next" at bounding box center [259, 141] width 14 height 5
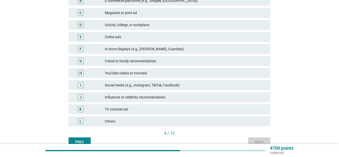
scroll to position [0, 0]
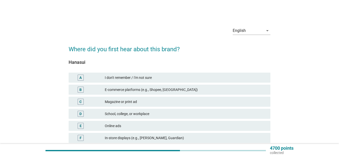
click at [173, 75] on div "I don't remember / I'm not sure" at bounding box center [185, 78] width 161 height 6
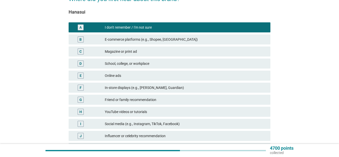
scroll to position [114, 0]
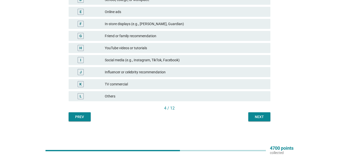
click at [257, 118] on div "Next" at bounding box center [259, 116] width 14 height 5
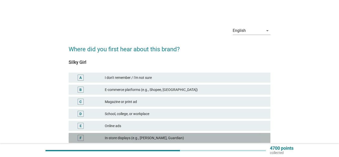
click at [156, 136] on div "In-store displays (e.g., [PERSON_NAME], Guardian)" at bounding box center [185, 138] width 161 height 6
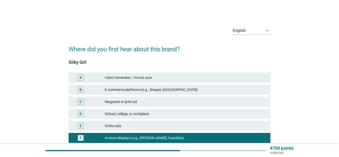
scroll to position [114, 0]
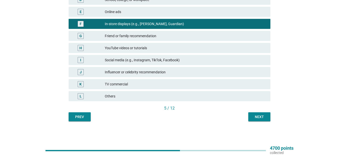
click at [265, 114] on button "Next" at bounding box center [259, 116] width 22 height 9
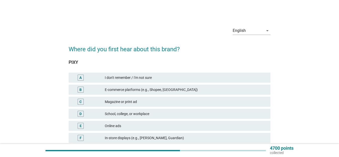
click at [179, 135] on div "In-store displays (e.g., [PERSON_NAME], Guardian)" at bounding box center [185, 138] width 161 height 6
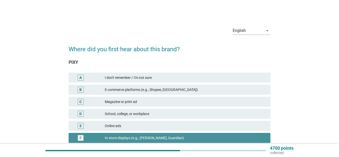
scroll to position [114, 0]
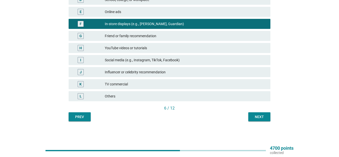
click at [262, 119] on div "Next" at bounding box center [259, 116] width 14 height 5
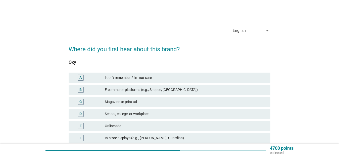
scroll to position [75, 0]
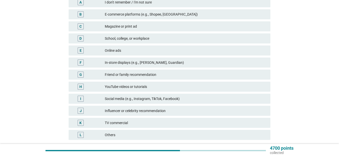
click at [184, 62] on div "In-store displays (e.g., [PERSON_NAME], Guardian)" at bounding box center [185, 62] width 161 height 6
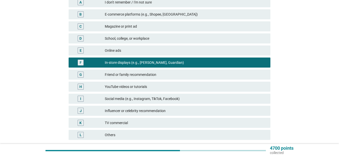
scroll to position [114, 0]
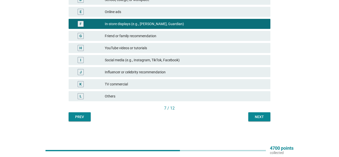
click at [266, 118] on div "Next" at bounding box center [259, 116] width 14 height 5
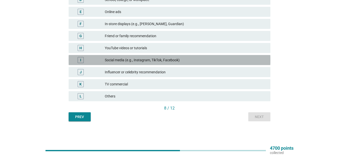
click at [162, 58] on div "Social media (e.g., Instagram, TikTok, Facebook)" at bounding box center [185, 60] width 161 height 6
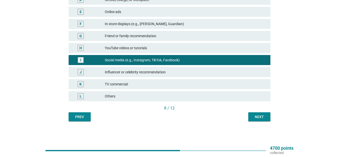
click at [255, 115] on div "Next" at bounding box center [259, 116] width 14 height 5
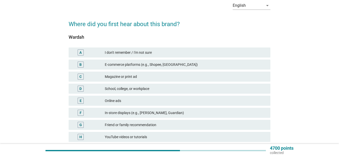
scroll to position [50, 0]
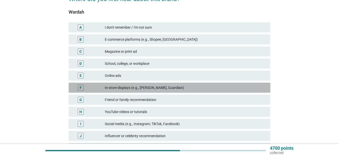
click at [166, 87] on div "In-store displays (e.g., [PERSON_NAME], Guardian)" at bounding box center [185, 88] width 161 height 6
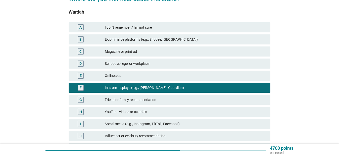
click at [157, 125] on div "Social media (e.g., Instagram, TikTok, Facebook)" at bounding box center [185, 124] width 161 height 6
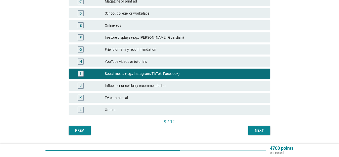
scroll to position [114, 0]
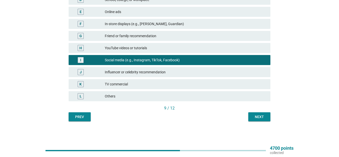
click at [252, 118] on button "Next" at bounding box center [259, 116] width 22 height 9
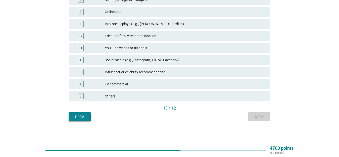
scroll to position [0, 0]
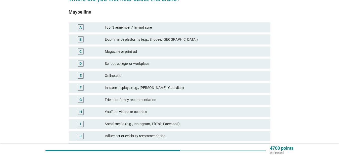
click at [173, 88] on div "In-store displays (e.g., [PERSON_NAME], Guardian)" at bounding box center [185, 88] width 161 height 6
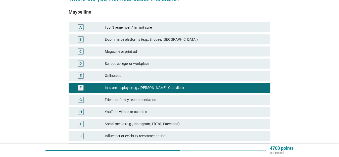
scroll to position [114, 0]
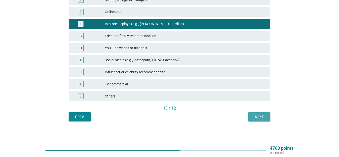
click at [256, 115] on div "Next" at bounding box center [259, 116] width 14 height 5
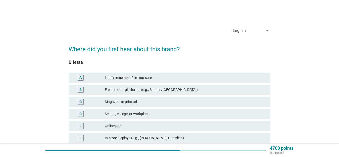
scroll to position [50, 0]
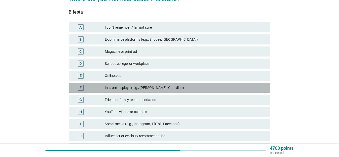
click at [170, 89] on div "In-store displays (e.g., [PERSON_NAME], Guardian)" at bounding box center [185, 88] width 161 height 6
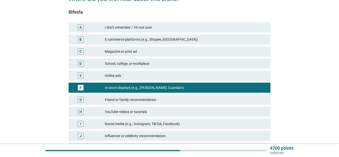
scroll to position [114, 0]
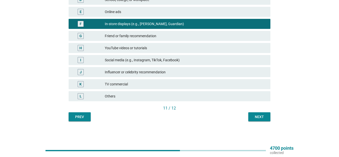
click at [251, 116] on button "Next" at bounding box center [259, 116] width 22 height 9
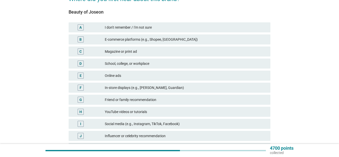
scroll to position [75, 0]
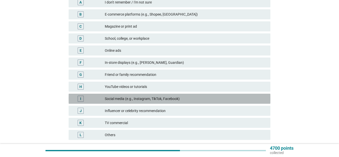
click at [169, 99] on div "Social media (e.g., Instagram, TikTok, Facebook)" at bounding box center [185, 99] width 161 height 6
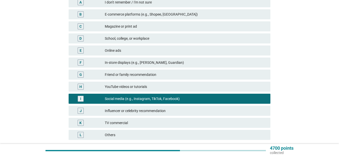
scroll to position [114, 0]
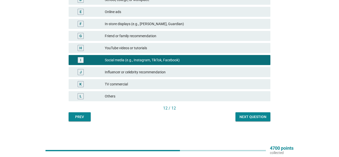
click at [245, 117] on div "Next question" at bounding box center [252, 116] width 27 height 5
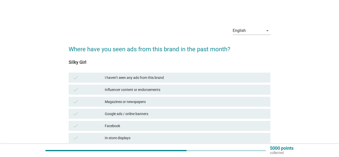
click at [172, 77] on div "I haven’t seen any ads from this brand" at bounding box center [185, 78] width 161 height 6
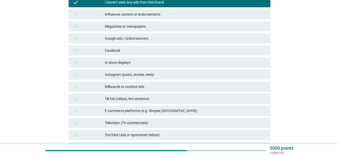
scroll to position [126, 0]
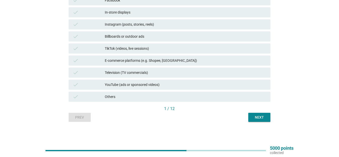
click at [251, 114] on button "Next" at bounding box center [259, 117] width 22 height 9
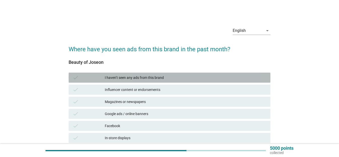
click at [150, 75] on div "I haven’t seen any ads from this brand" at bounding box center [185, 78] width 161 height 6
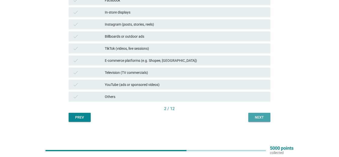
click at [264, 119] on div "Next" at bounding box center [259, 117] width 14 height 5
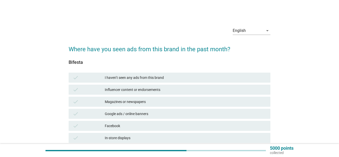
click at [167, 78] on div "I haven’t seen any ads from this brand" at bounding box center [185, 78] width 161 height 6
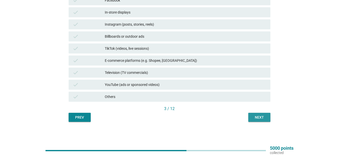
click at [257, 119] on div "Next" at bounding box center [259, 117] width 14 height 5
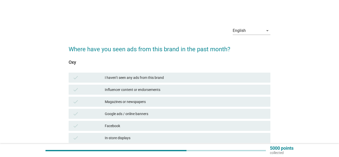
click at [171, 76] on div "I haven’t seen any ads from this brand" at bounding box center [185, 78] width 161 height 6
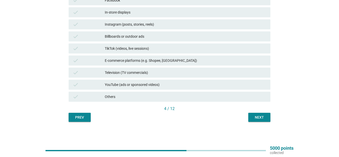
click at [261, 118] on div "Next" at bounding box center [259, 117] width 14 height 5
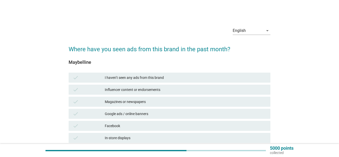
click at [157, 90] on div "Influencer content or endorsements" at bounding box center [185, 90] width 161 height 6
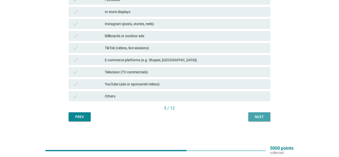
click at [255, 113] on button "Next" at bounding box center [259, 116] width 22 height 9
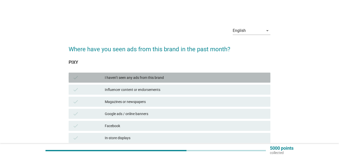
click at [176, 74] on div "check I haven’t seen any ads from this brand" at bounding box center [170, 78] width 202 height 10
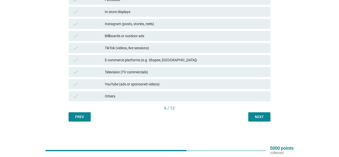
click at [249, 117] on button "Next" at bounding box center [259, 116] width 22 height 9
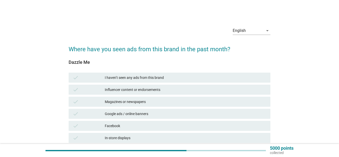
click at [167, 74] on div "check I haven’t seen any ads from this brand" at bounding box center [170, 78] width 202 height 10
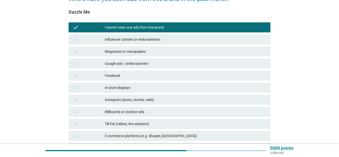
click at [154, 121] on div "TikTok (videos, live sessions)" at bounding box center [185, 124] width 161 height 6
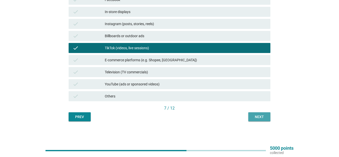
click at [262, 114] on div "Next" at bounding box center [259, 116] width 14 height 5
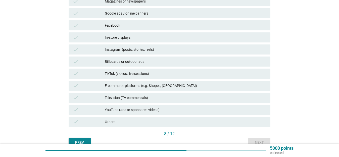
click at [164, 73] on div "TikTok (videos, live sessions)" at bounding box center [185, 74] width 161 height 6
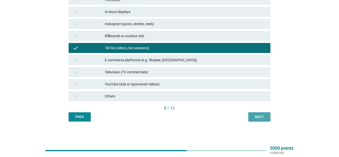
click at [260, 114] on div "Next" at bounding box center [259, 116] width 14 height 5
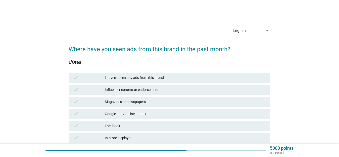
drag, startPoint x: 156, startPoint y: 79, endPoint x: 170, endPoint y: 87, distance: 16.8
click at [156, 79] on div "I haven’t seen any ads from this brand" at bounding box center [185, 78] width 161 height 6
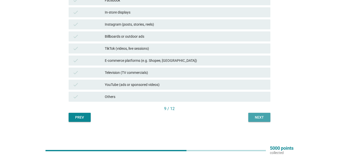
click at [263, 117] on div "Next" at bounding box center [259, 117] width 14 height 5
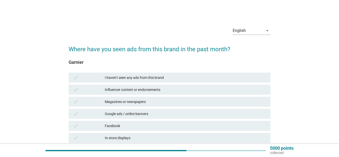
click at [170, 77] on div "I haven’t seen any ads from this brand" at bounding box center [185, 78] width 161 height 6
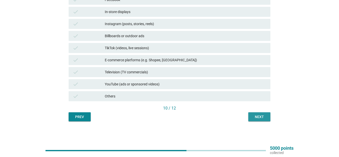
click at [248, 117] on button "Next" at bounding box center [259, 116] width 22 height 9
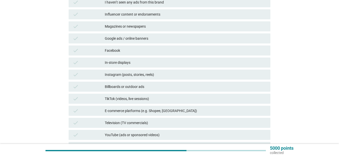
drag, startPoint x: 147, startPoint y: 98, endPoint x: 150, endPoint y: 98, distance: 3.0
click at [147, 98] on div "TikTok (videos, live sessions)" at bounding box center [185, 99] width 161 height 6
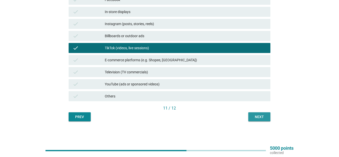
drag, startPoint x: 264, startPoint y: 117, endPoint x: 251, endPoint y: 110, distance: 14.5
click at [264, 117] on div "Next" at bounding box center [259, 116] width 14 height 5
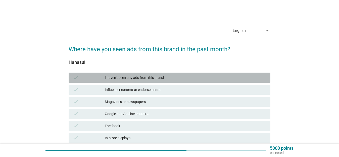
click at [168, 75] on div "I haven’t seen any ads from this brand" at bounding box center [185, 78] width 161 height 6
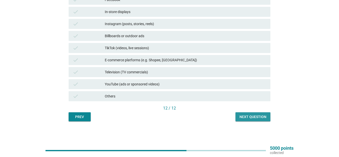
drag, startPoint x: 255, startPoint y: 118, endPoint x: 252, endPoint y: 117, distance: 3.5
click at [255, 118] on div "Next question" at bounding box center [252, 116] width 27 height 5
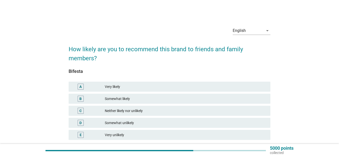
click at [136, 86] on div "Very likely" at bounding box center [185, 87] width 161 height 6
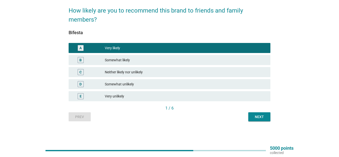
click at [254, 113] on button "Next" at bounding box center [259, 116] width 22 height 9
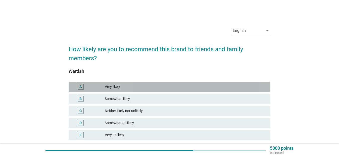
click at [131, 84] on div "Very likely" at bounding box center [185, 87] width 161 height 6
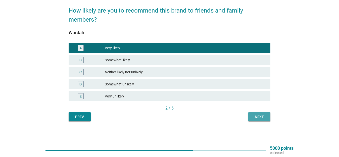
click at [257, 113] on button "Next" at bounding box center [259, 116] width 22 height 9
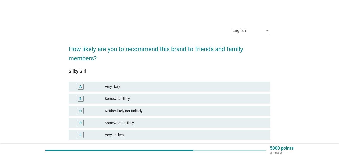
click at [153, 98] on div "Somewhat likely" at bounding box center [185, 99] width 161 height 6
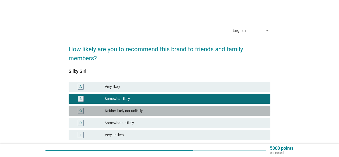
click at [190, 110] on div "Neither likely nor unlikely" at bounding box center [185, 111] width 161 height 6
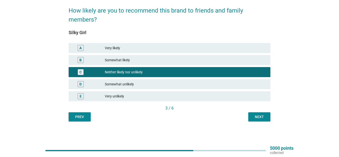
click at [250, 117] on button "Next" at bounding box center [259, 116] width 22 height 9
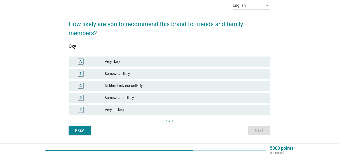
drag, startPoint x: 148, startPoint y: 86, endPoint x: 162, endPoint y: 88, distance: 14.7
click at [148, 86] on div "Neither likely nor unlikely" at bounding box center [185, 86] width 161 height 6
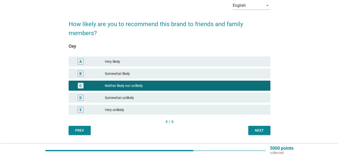
click at [221, 79] on div "B Somewhat likely" at bounding box center [170, 74] width 204 height 12
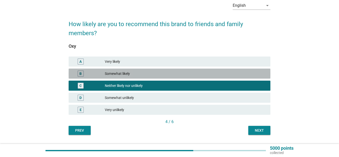
click at [241, 74] on div "Somewhat likely" at bounding box center [185, 74] width 161 height 6
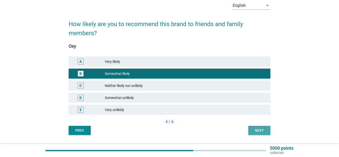
click at [262, 129] on div "Next" at bounding box center [259, 130] width 14 height 5
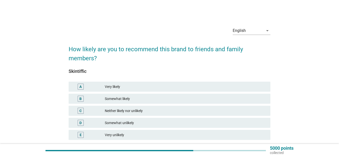
click at [131, 97] on div "Somewhat likely" at bounding box center [185, 99] width 161 height 6
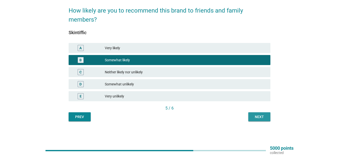
drag, startPoint x: 256, startPoint y: 114, endPoint x: 252, endPoint y: 110, distance: 6.0
click at [256, 113] on button "Next" at bounding box center [259, 116] width 22 height 9
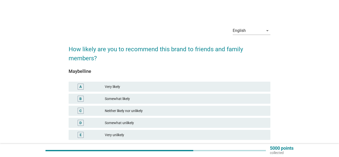
click at [135, 88] on div "Very likely" at bounding box center [185, 87] width 161 height 6
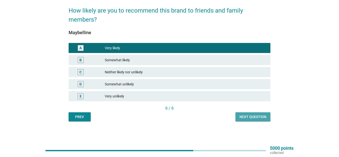
click at [248, 119] on button "Next question" at bounding box center [252, 116] width 35 height 9
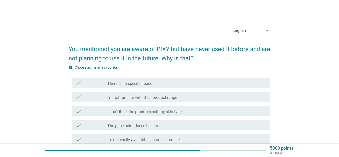
click at [151, 87] on div "check check_box_outline_blank There is no specific reason" at bounding box center [171, 83] width 199 height 10
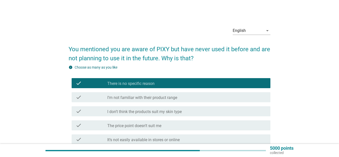
click at [196, 98] on div "check_box_outline_blank I’m not familiar with their product range" at bounding box center [186, 97] width 159 height 6
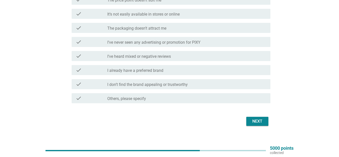
click at [257, 120] on div "Next" at bounding box center [257, 121] width 14 height 6
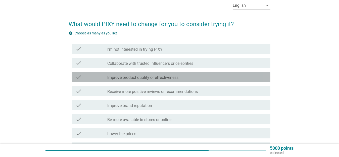
click at [171, 75] on label "Improve product quality or effectiveness" at bounding box center [142, 77] width 71 height 5
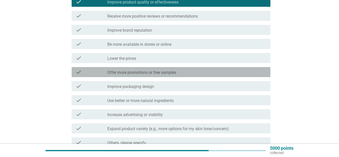
click at [180, 69] on div "check_box_outline_blank Offer more promotions or free samples" at bounding box center [186, 72] width 159 height 6
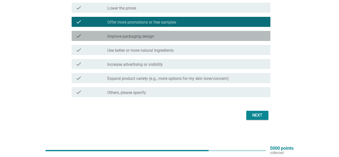
click at [160, 34] on div "check_box_outline_blank Improve packaging design" at bounding box center [186, 36] width 159 height 6
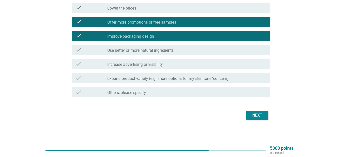
click at [199, 52] on div "check_box_outline_blank Use better or more natural ingredients" at bounding box center [186, 50] width 159 height 6
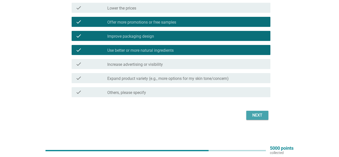
click at [257, 116] on div "Next" at bounding box center [257, 115] width 14 height 6
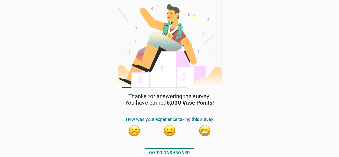
scroll to position [2, 0]
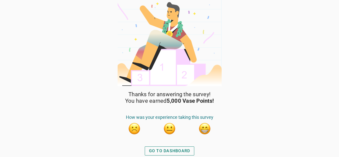
click at [186, 151] on div "GO TO DASHBOARD" at bounding box center [169, 151] width 41 height 6
